Goal: Complete application form: Complete application form

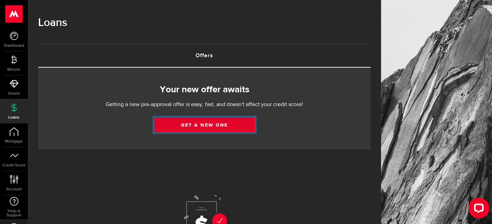
click at [191, 128] on link "Get a new one" at bounding box center [204, 124] width 100 height 15
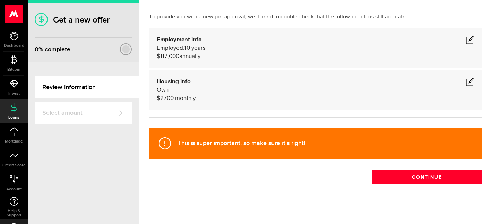
scroll to position [42, 0]
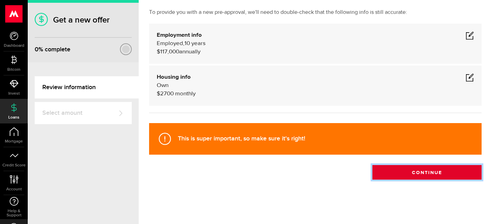
click at [424, 172] on button "Continue" at bounding box center [426, 172] width 109 height 15
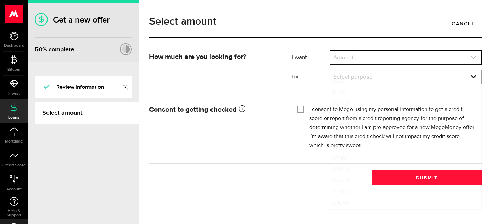
click at [346, 56] on link "expand select" at bounding box center [405, 57] width 150 height 13
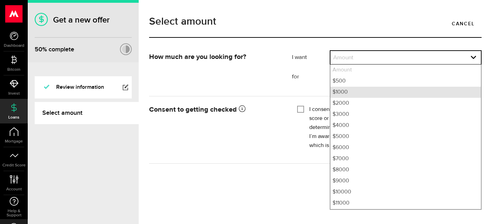
click at [344, 91] on li "$1000" at bounding box center [405, 92] width 150 height 11
select select "1000"
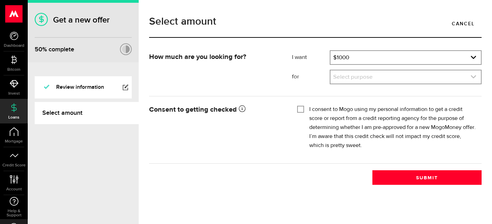
click at [346, 77] on link "expand select" at bounding box center [405, 76] width 150 height 13
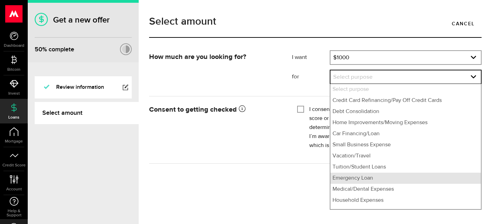
click at [358, 178] on li "Emergency Loan" at bounding box center [405, 178] width 150 height 11
select select "Emergency Loan"
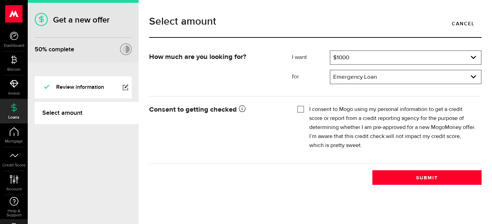
click at [298, 111] on input "I consent to Mogo using my personal information to get a credit score or report…" at bounding box center [300, 108] width 7 height 7
click at [298, 110] on input "I consent to Mogo using my personal information to get a credit score or report…" at bounding box center [300, 108] width 7 height 7
checkbox input "true"
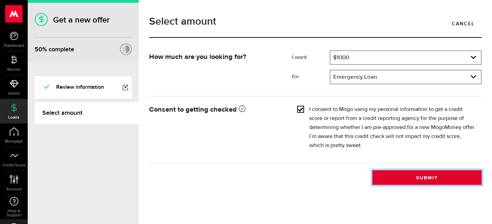
click at [414, 179] on button "Submit" at bounding box center [426, 177] width 109 height 15
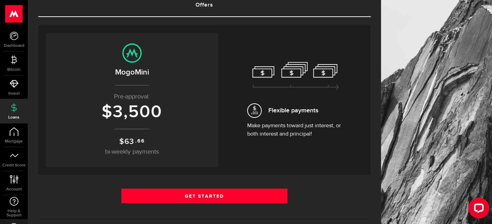
scroll to position [55, 0]
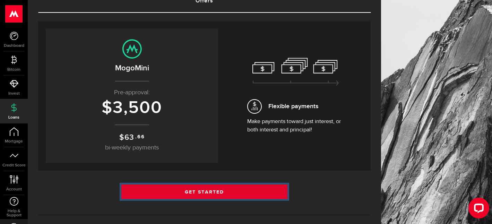
click at [195, 192] on link "Get Started" at bounding box center [204, 191] width 166 height 15
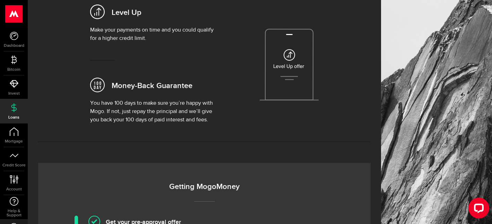
scroll to position [289, 0]
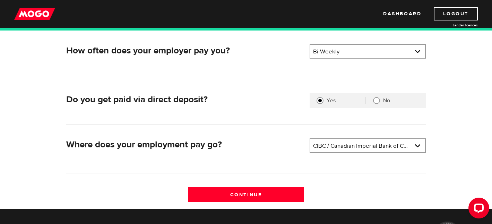
scroll to position [150, 0]
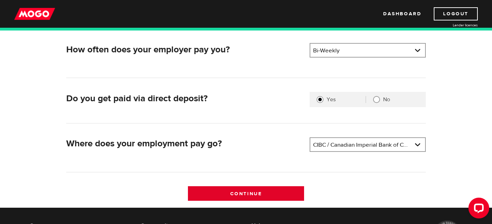
click at [257, 192] on input "Continue" at bounding box center [246, 193] width 116 height 15
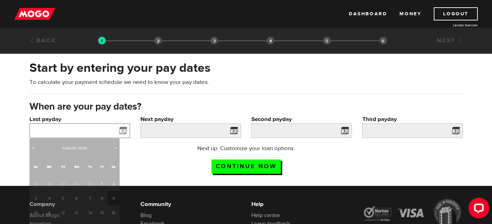
click at [105, 130] on input "Last payday" at bounding box center [79, 130] width 100 height 15
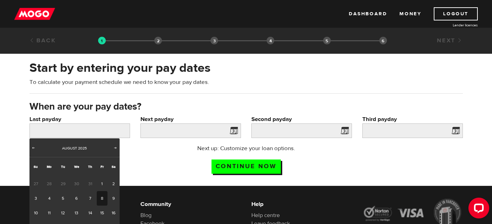
click at [101, 193] on link "8" at bounding box center [102, 198] width 11 height 15
type input "2025/08/08"
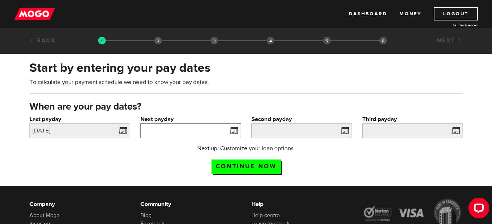
click at [204, 129] on input "Next payday" at bounding box center [190, 130] width 100 height 15
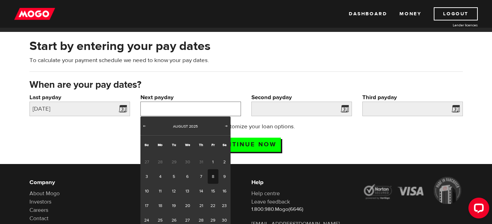
scroll to position [23, 0]
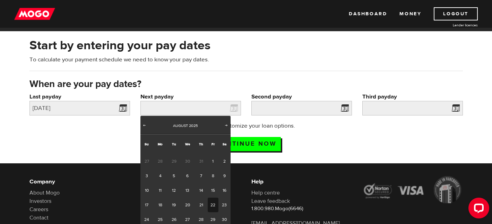
click at [213, 206] on link "22" at bounding box center [213, 204] width 11 height 15
type input "2025/08/22"
type input "2025/9/5"
type input "2025/9/19"
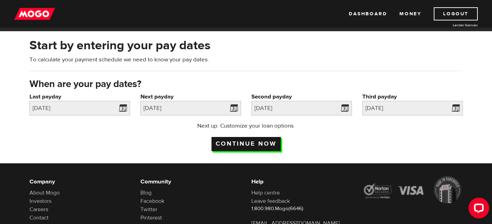
click at [260, 144] on input "Continue now" at bounding box center [245, 144] width 69 height 14
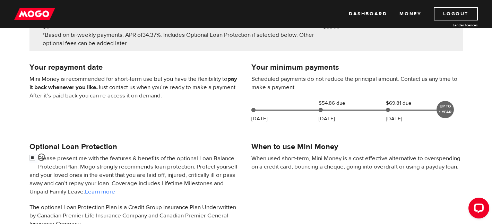
scroll to position [125, 0]
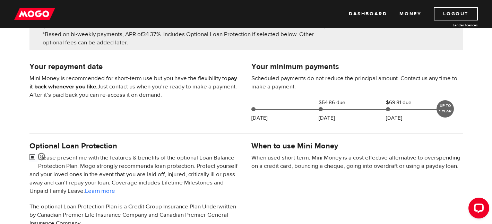
click at [33, 158] on input "checkbox" at bounding box center [33, 157] width 9 height 9
checkbox input "false"
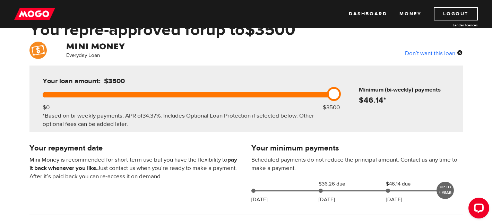
scroll to position [44, 0]
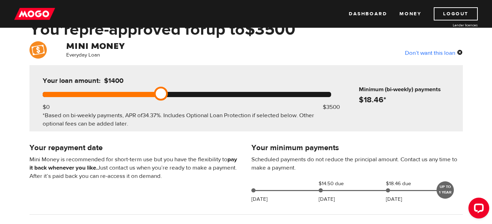
drag, startPoint x: 335, startPoint y: 94, endPoint x: 153, endPoint y: 92, distance: 182.3
click at [153, 92] on div at bounding box center [187, 94] width 288 height 5
drag, startPoint x: 161, startPoint y: 96, endPoint x: 166, endPoint y: 94, distance: 4.6
click at [166, 94] on link at bounding box center [161, 94] width 14 height 14
click at [164, 94] on link at bounding box center [161, 94] width 14 height 14
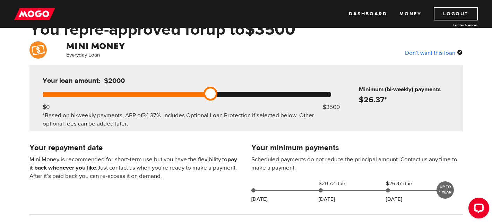
drag, startPoint x: 162, startPoint y: 93, endPoint x: 204, endPoint y: 88, distance: 42.2
click at [204, 88] on div "Your loan amount: $2000 $0 $3500 *Based on bi-weekly payments, APR of 34.37% . …" at bounding box center [186, 98] width 309 height 66
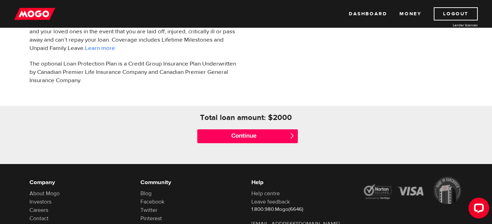
scroll to position [277, 0]
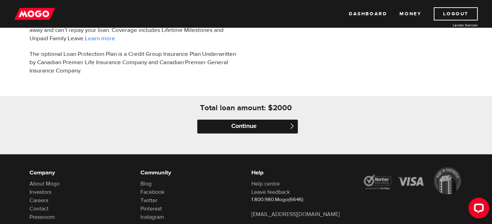
click at [237, 126] on input "Continue" at bounding box center [247, 127] width 100 height 14
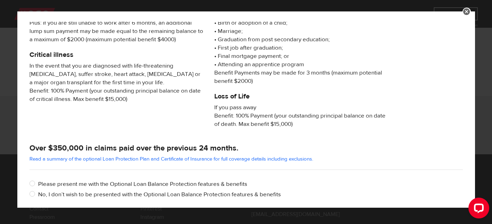
scroll to position [149, 0]
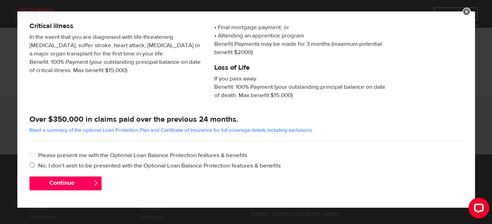
click at [58, 165] on label "No, I don’t wish to be presented with the Optional Loan Balance Protection feat…" at bounding box center [250, 165] width 424 height 8
click at [38, 165] on input "No, I don’t wish to be presented with the Optional Loan Balance Protection feat…" at bounding box center [33, 165] width 9 height 9
radio input "true"
click at [60, 182] on button "Continue" at bounding box center [65, 183] width 72 height 14
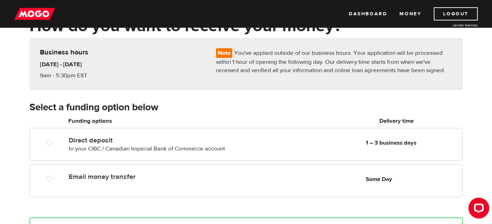
scroll to position [47, 0]
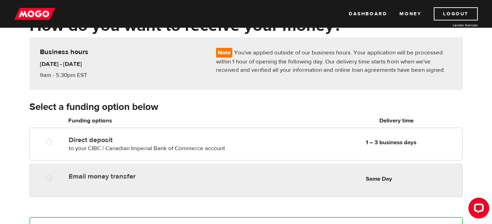
radio input "true"
click at [116, 177] on label "Email money transfer" at bounding box center [148, 176] width 159 height 8
click at [55, 177] on input "Email money transfer" at bounding box center [50, 179] width 9 height 9
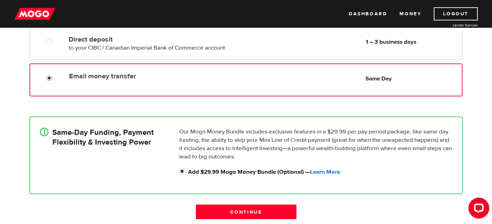
scroll to position [148, 0]
click at [182, 173] on input "Add $29.99 Mogo Money Bundle (Optional) — Learn More" at bounding box center [183, 171] width 9 height 9
checkbox input "false"
radio input "false"
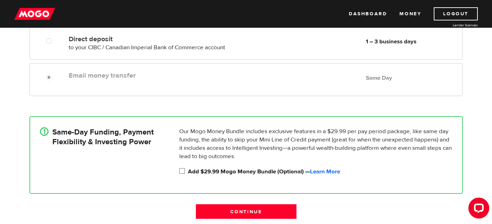
click at [182, 170] on input "Add $29.99 Mogo Money Bundle (Optional) — Learn More" at bounding box center [183, 171] width 9 height 9
checkbox input "true"
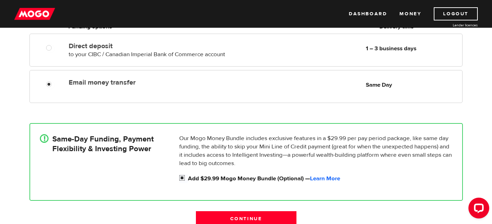
scroll to position [140, 0]
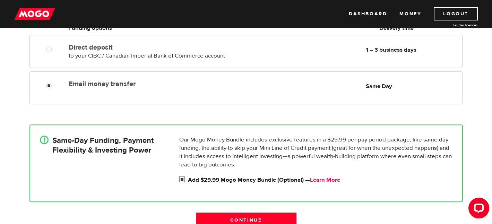
click at [334, 180] on link "Learn More" at bounding box center [325, 180] width 30 height 8
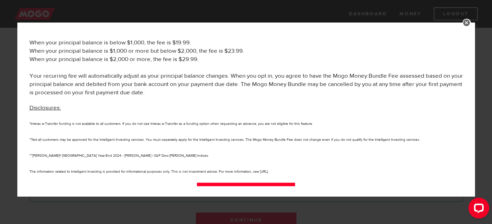
scroll to position [397, 0]
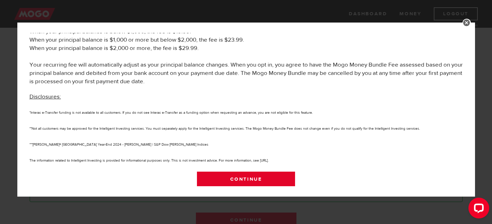
click at [250, 179] on link "Continue" at bounding box center [246, 179] width 98 height 15
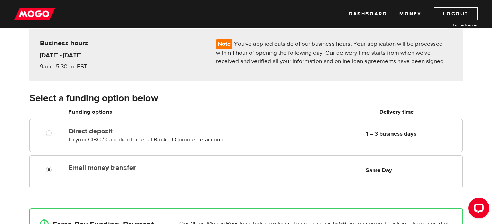
scroll to position [0, 0]
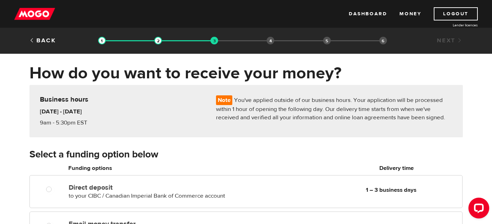
click at [41, 11] on img at bounding box center [34, 13] width 41 height 13
